Goal: Task Accomplishment & Management: Use online tool/utility

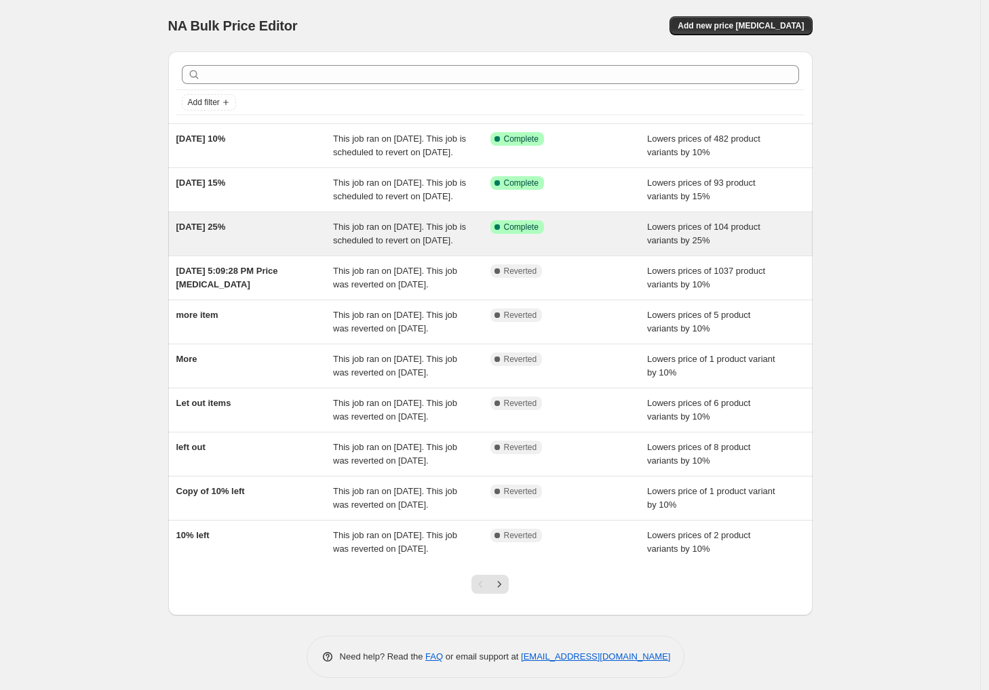
click at [618, 247] on div "Success Complete Complete" at bounding box center [568, 233] width 157 height 27
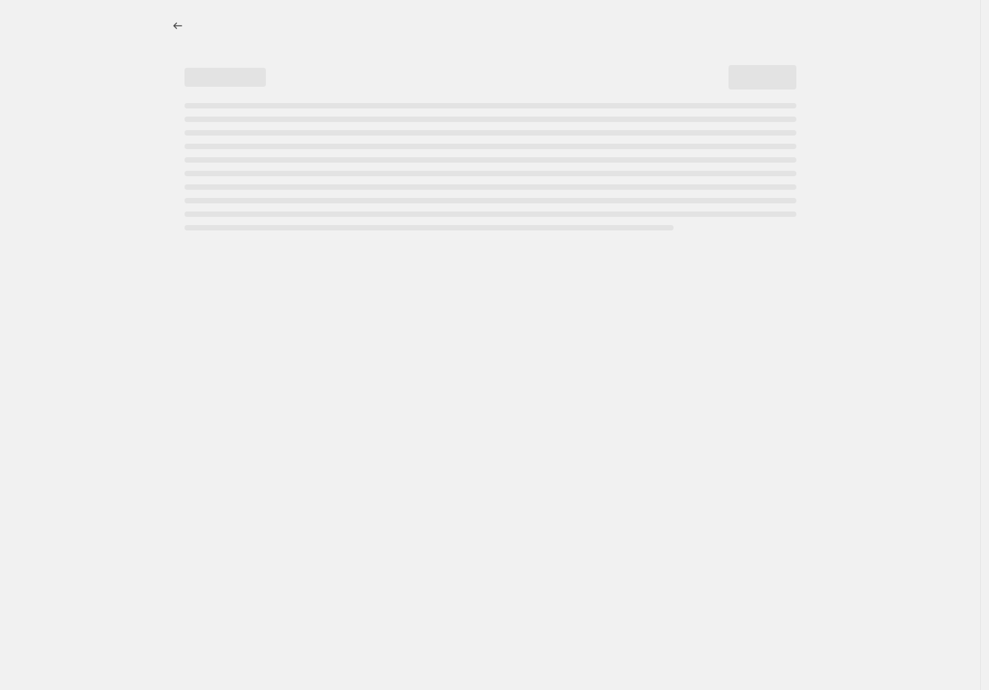
select select "percentage"
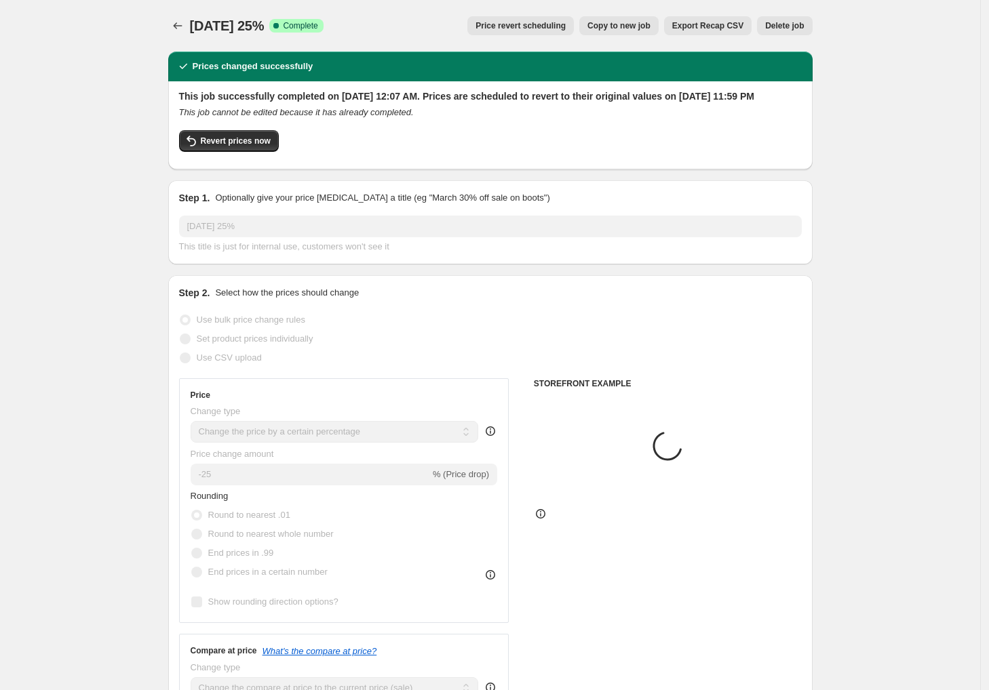
select select "collection"
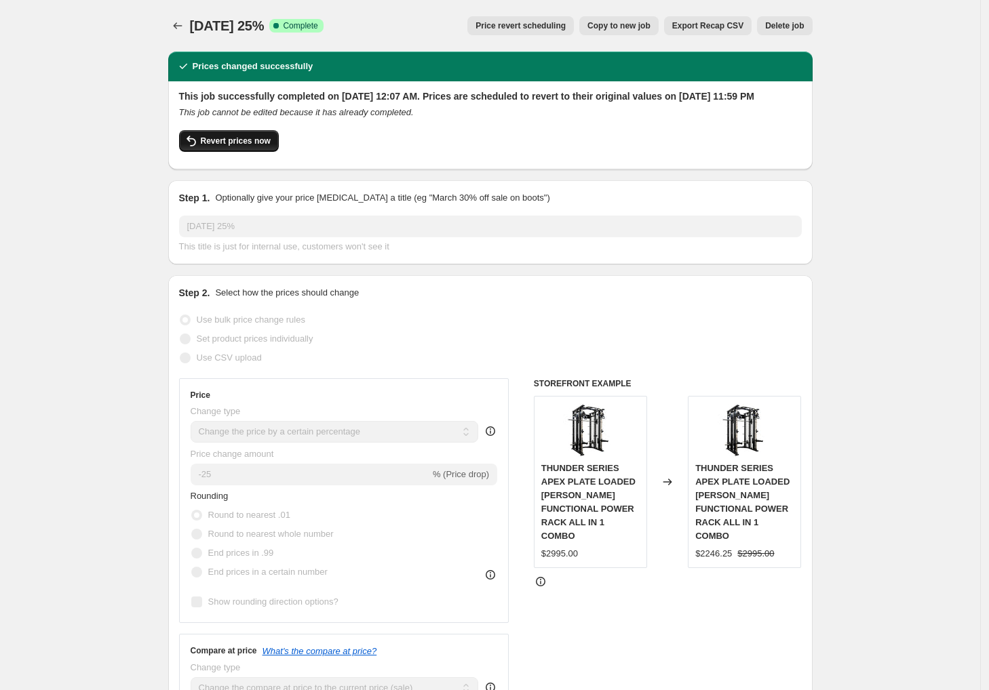
click at [247, 146] on span "Revert prices now" at bounding box center [236, 141] width 70 height 11
checkbox input "false"
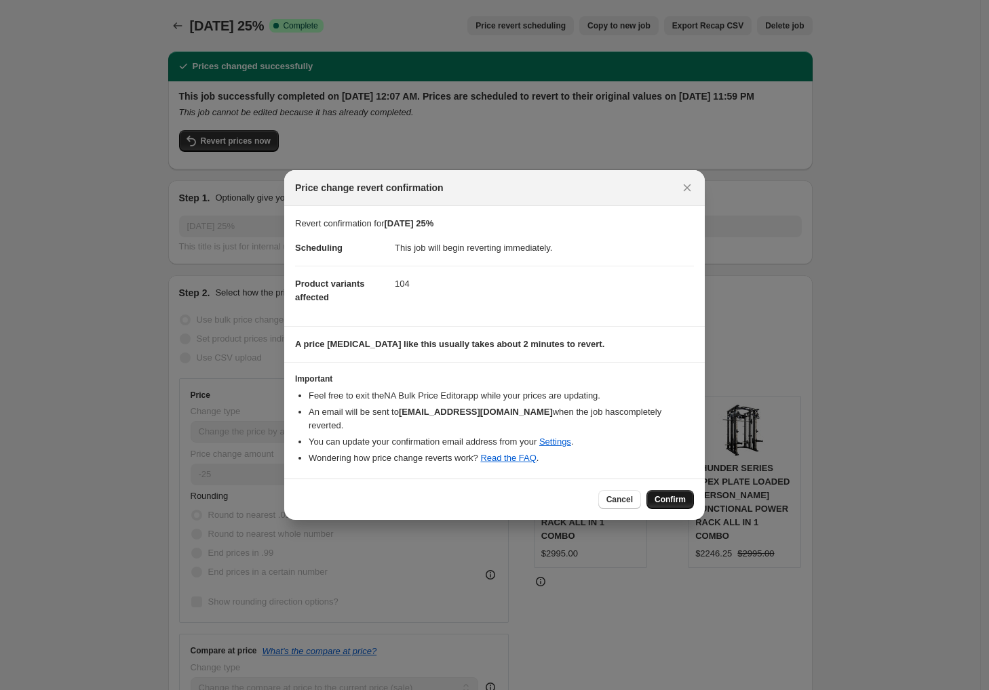
click at [677, 494] on span "Confirm" at bounding box center [669, 499] width 31 height 11
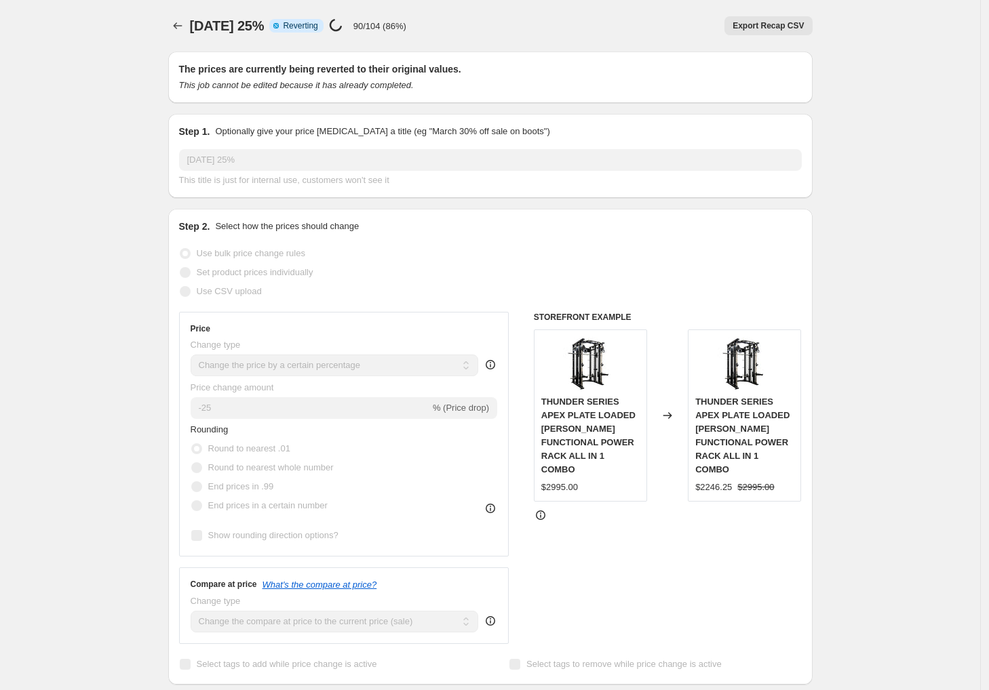
select select "percentage"
select select "collection"
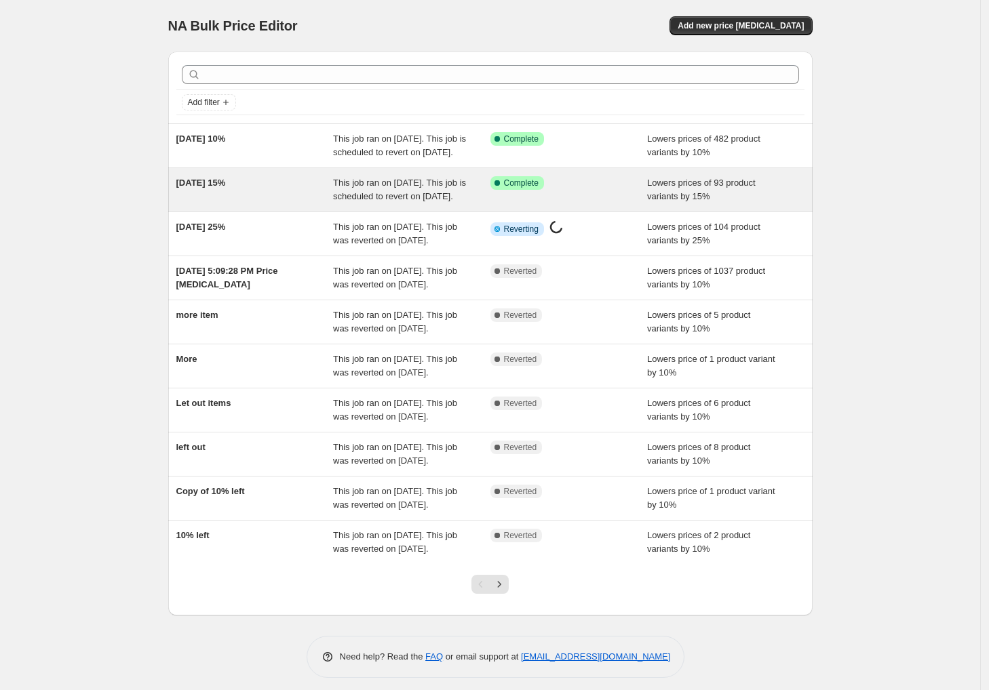
click at [282, 203] on div "[DATE] 15%" at bounding box center [254, 189] width 157 height 27
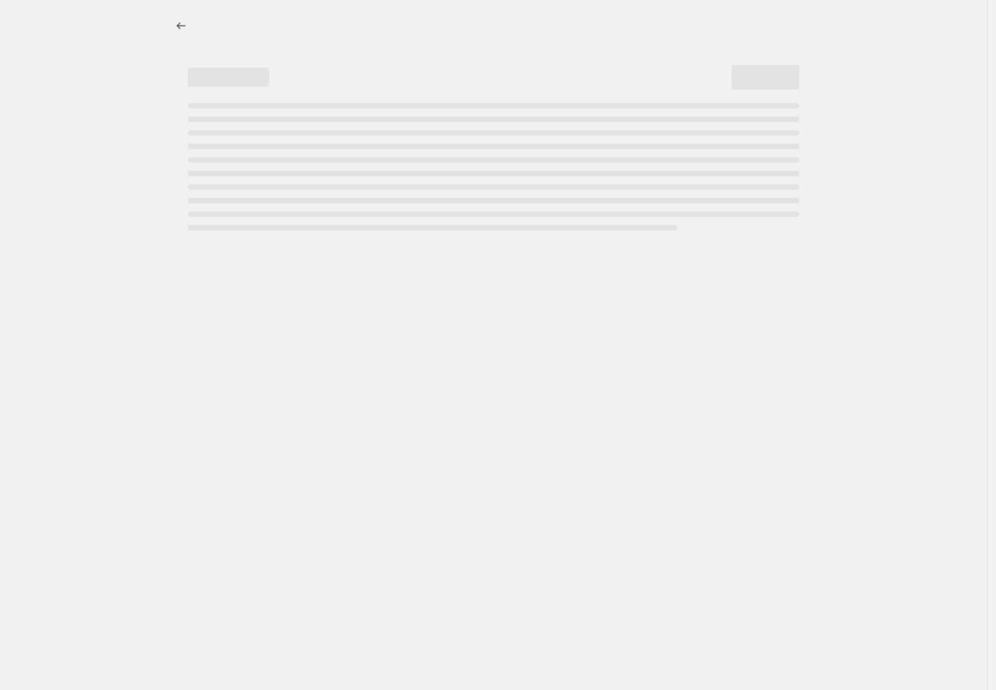
select select "percentage"
select select "collection"
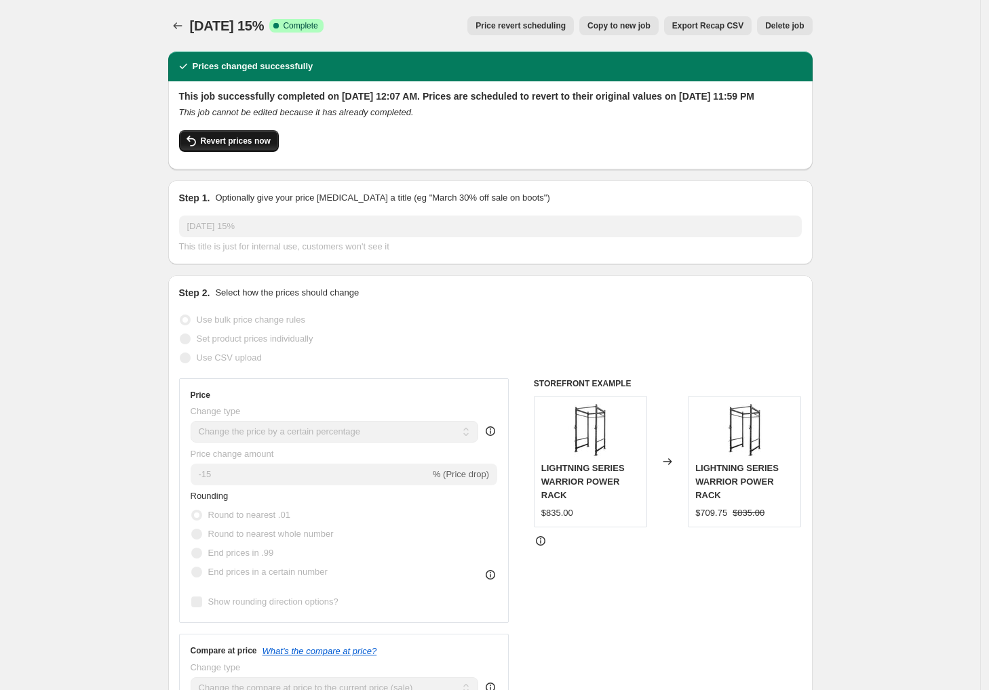
click at [273, 148] on button "Revert prices now" at bounding box center [229, 141] width 100 height 22
checkbox input "false"
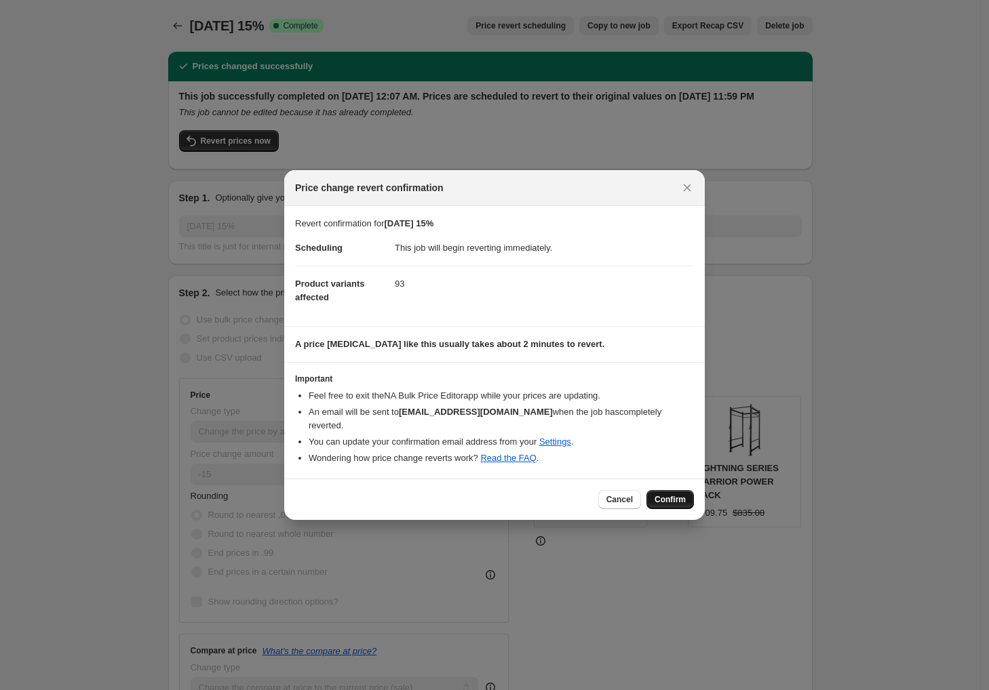
click at [668, 494] on span "Confirm" at bounding box center [669, 499] width 31 height 11
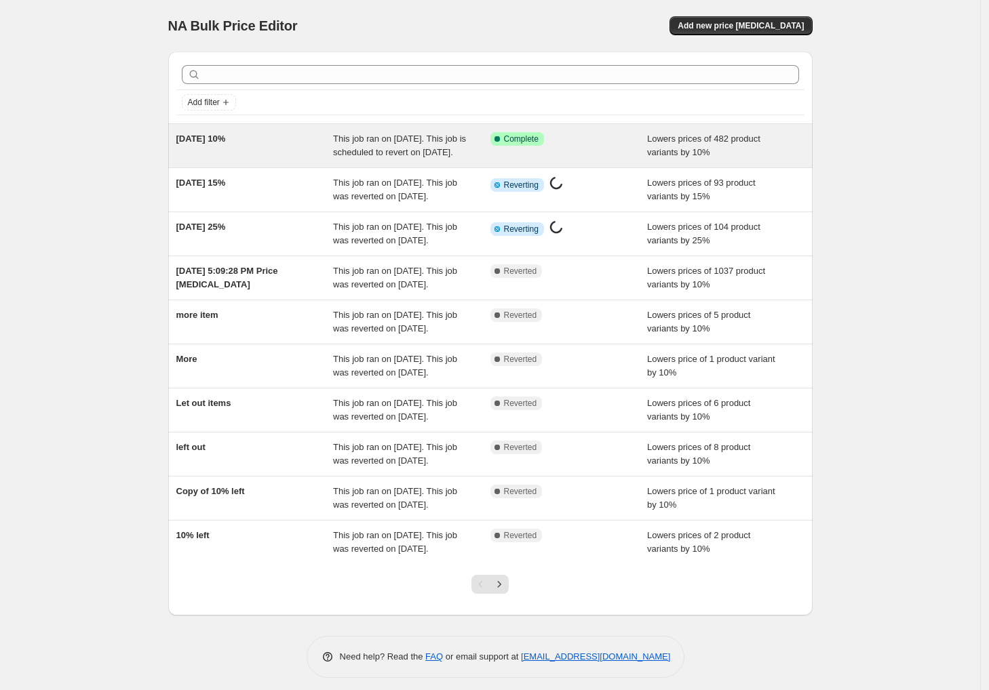
click at [412, 157] on span "This job ran on August 26, 2025. This job is scheduled to revert on September 4…" at bounding box center [399, 146] width 133 height 24
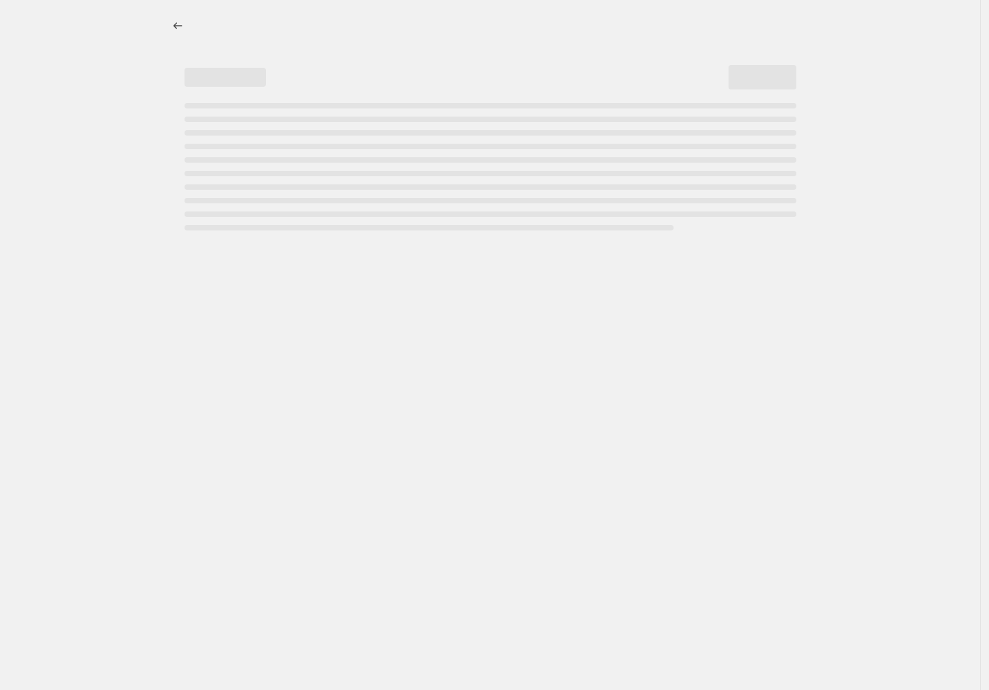
select select "percentage"
select select "collection"
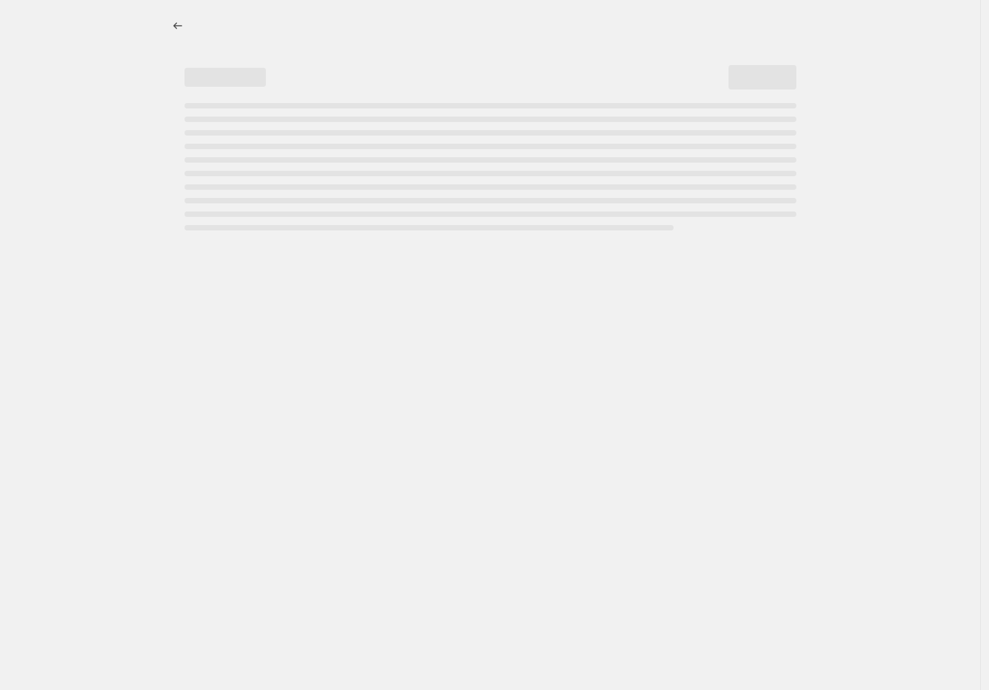
select select "collection"
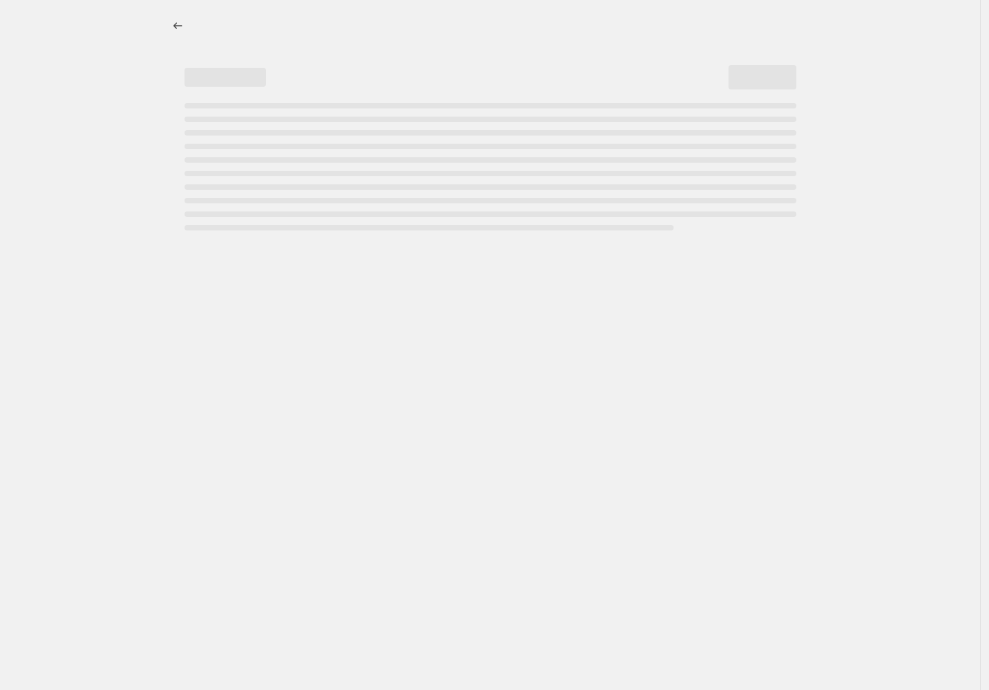
select select "collection"
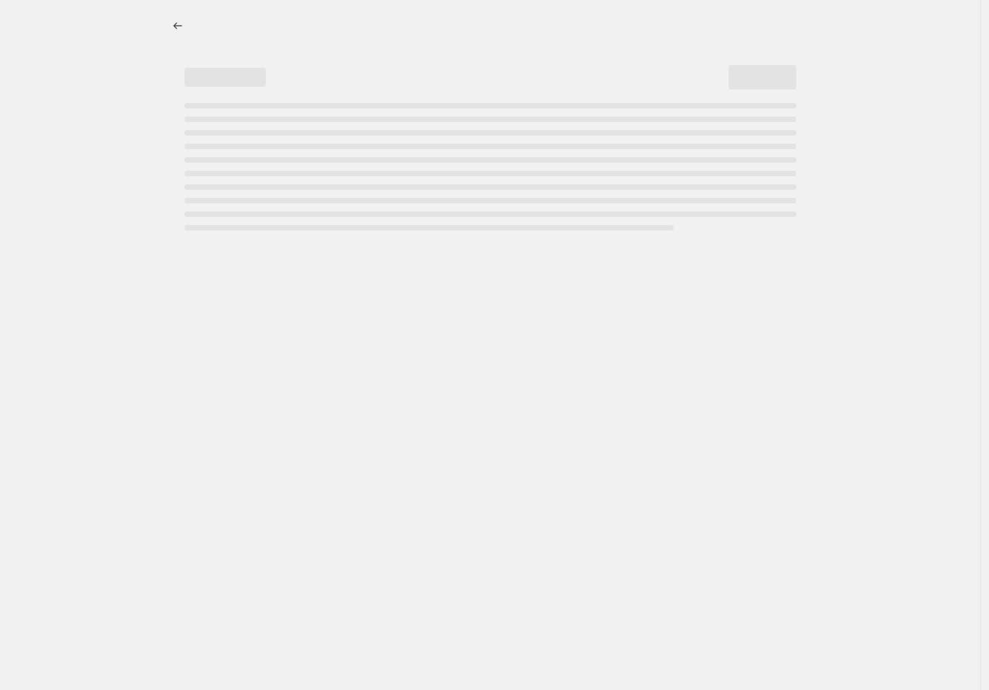
select select "collection"
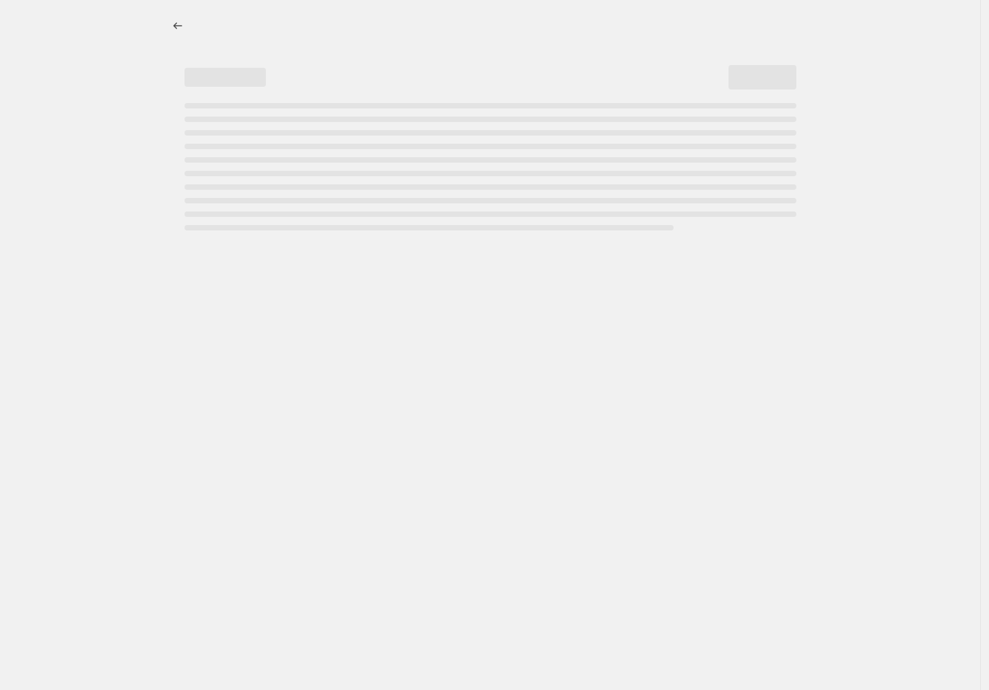
select select "collection"
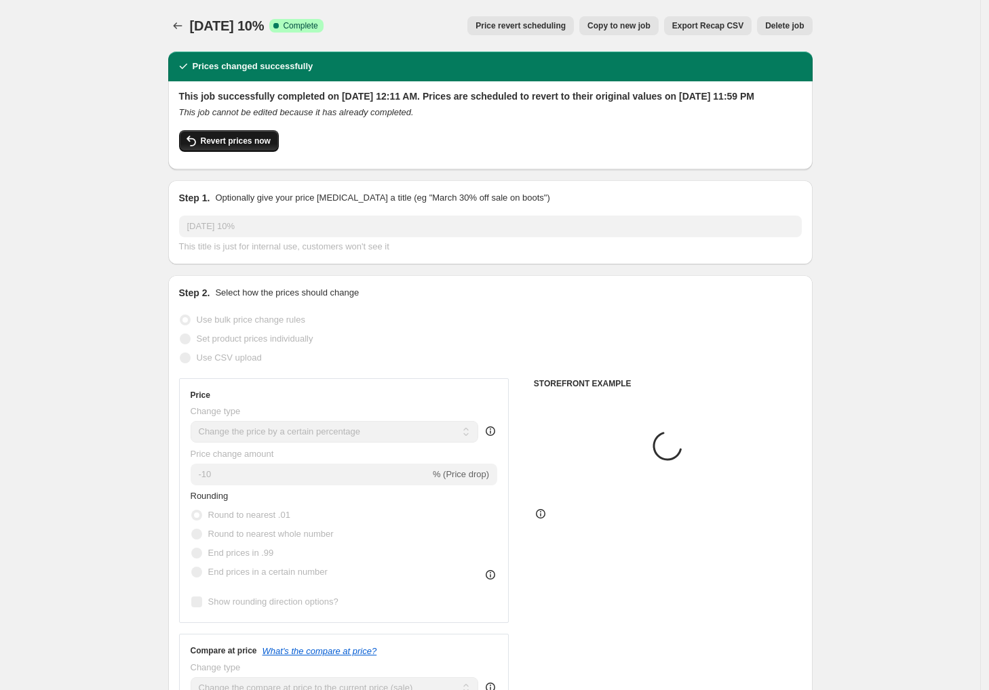
click at [250, 146] on span "Revert prices now" at bounding box center [236, 141] width 70 height 11
checkbox input "false"
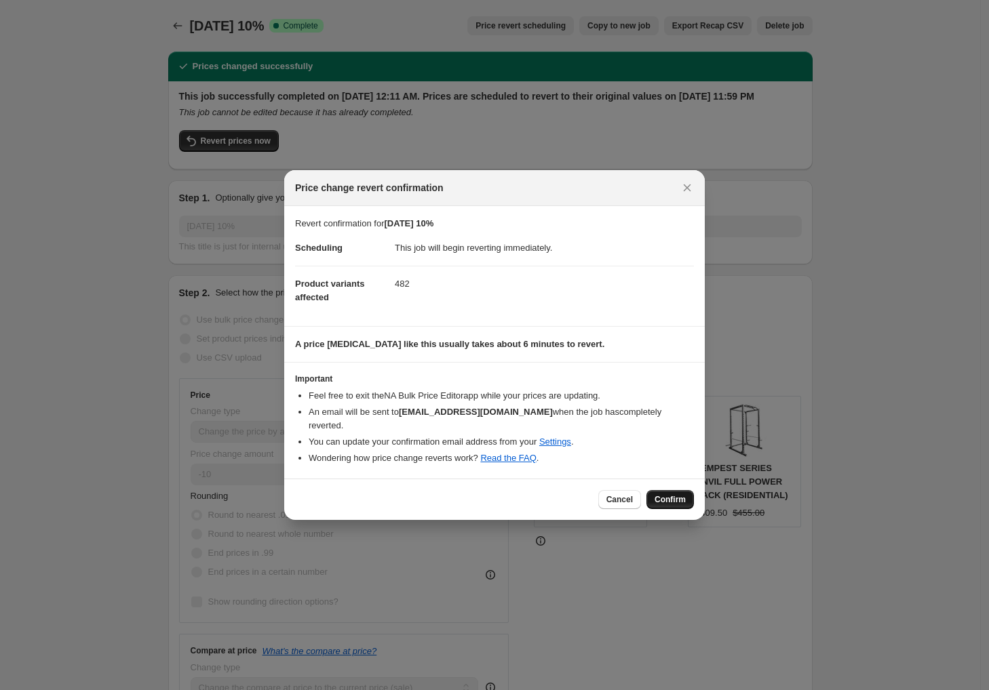
click at [673, 499] on button "Confirm" at bounding box center [669, 499] width 47 height 19
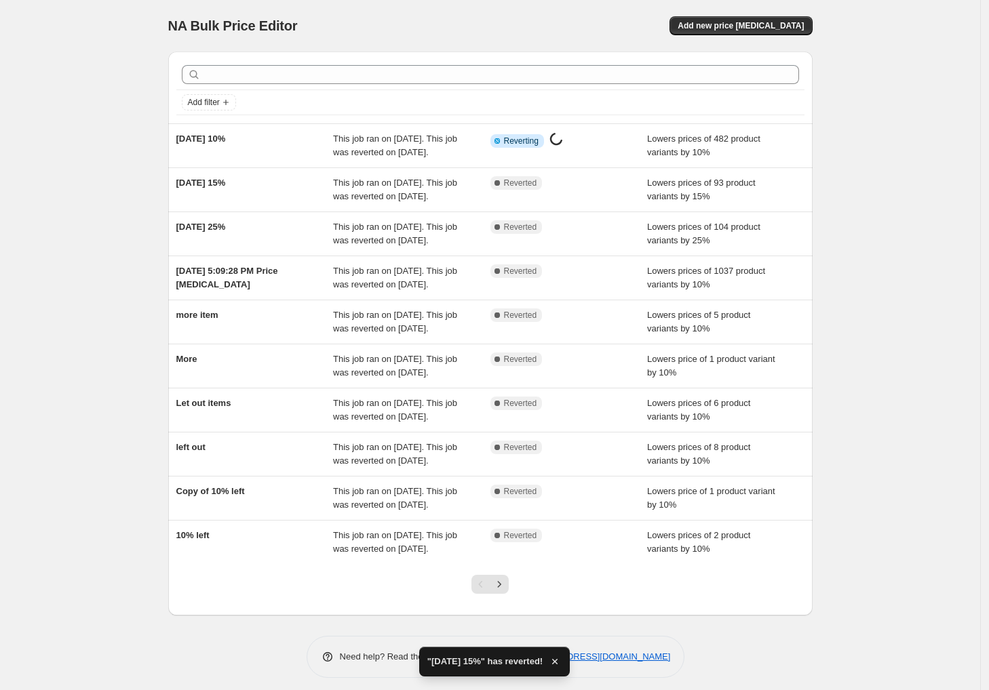
click at [117, 137] on div "NA Bulk Price Editor. This page is ready NA Bulk Price Editor Add new price [ME…" at bounding box center [490, 349] width 980 height 698
click at [52, 146] on div "NA Bulk Price Editor. This page is ready NA Bulk Price Editor Add new price [ME…" at bounding box center [490, 349] width 980 height 698
click at [111, 60] on div "NA Bulk Price Editor. This page is ready NA Bulk Price Editor Add new price [ME…" at bounding box center [490, 349] width 980 height 698
click at [911, 172] on div "NA Bulk Price Editor. This page is ready NA Bulk Price Editor Add new price [ME…" at bounding box center [490, 349] width 980 height 698
